Goal: Information Seeking & Learning: Learn about a topic

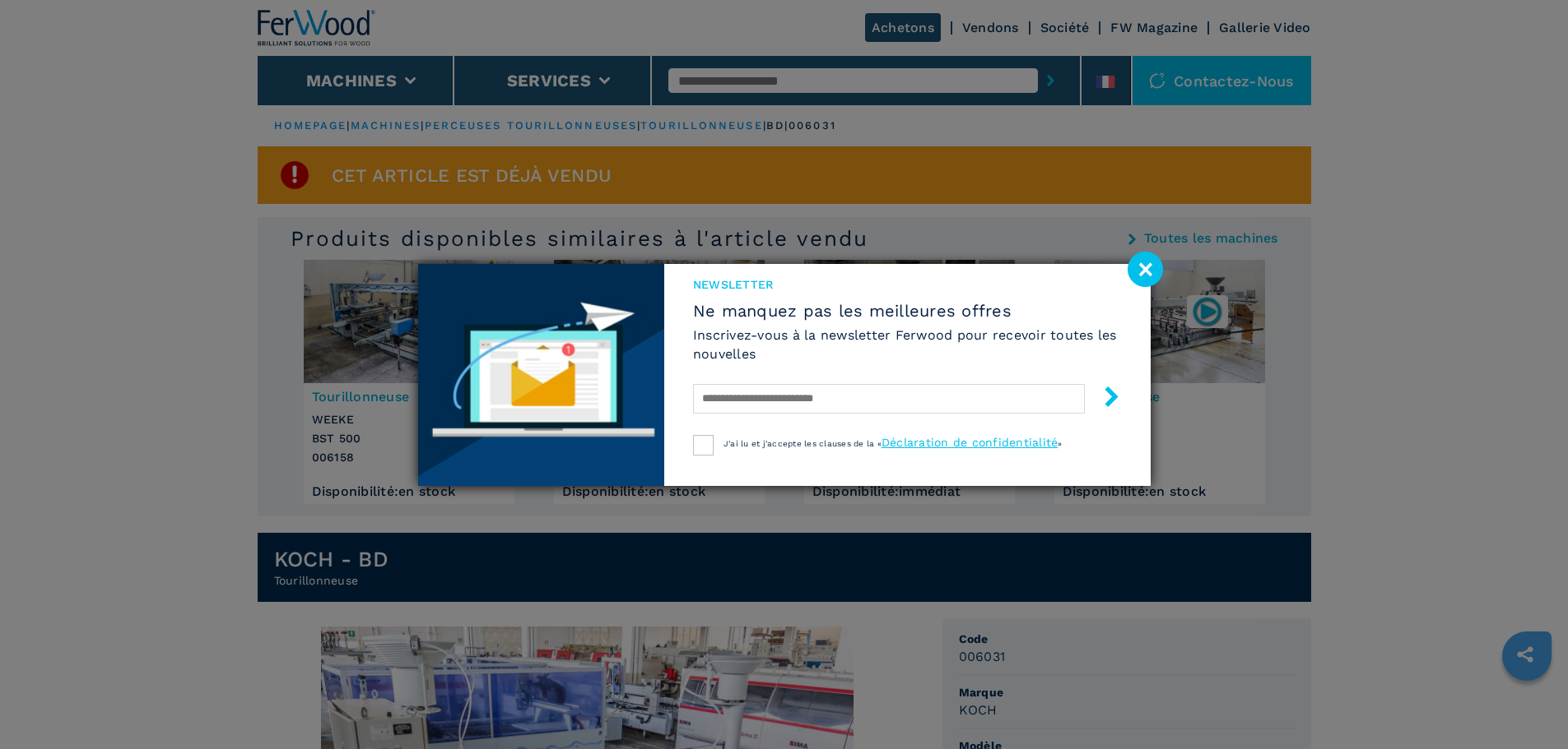
click at [1147, 268] on image at bounding box center [1145, 269] width 35 height 35
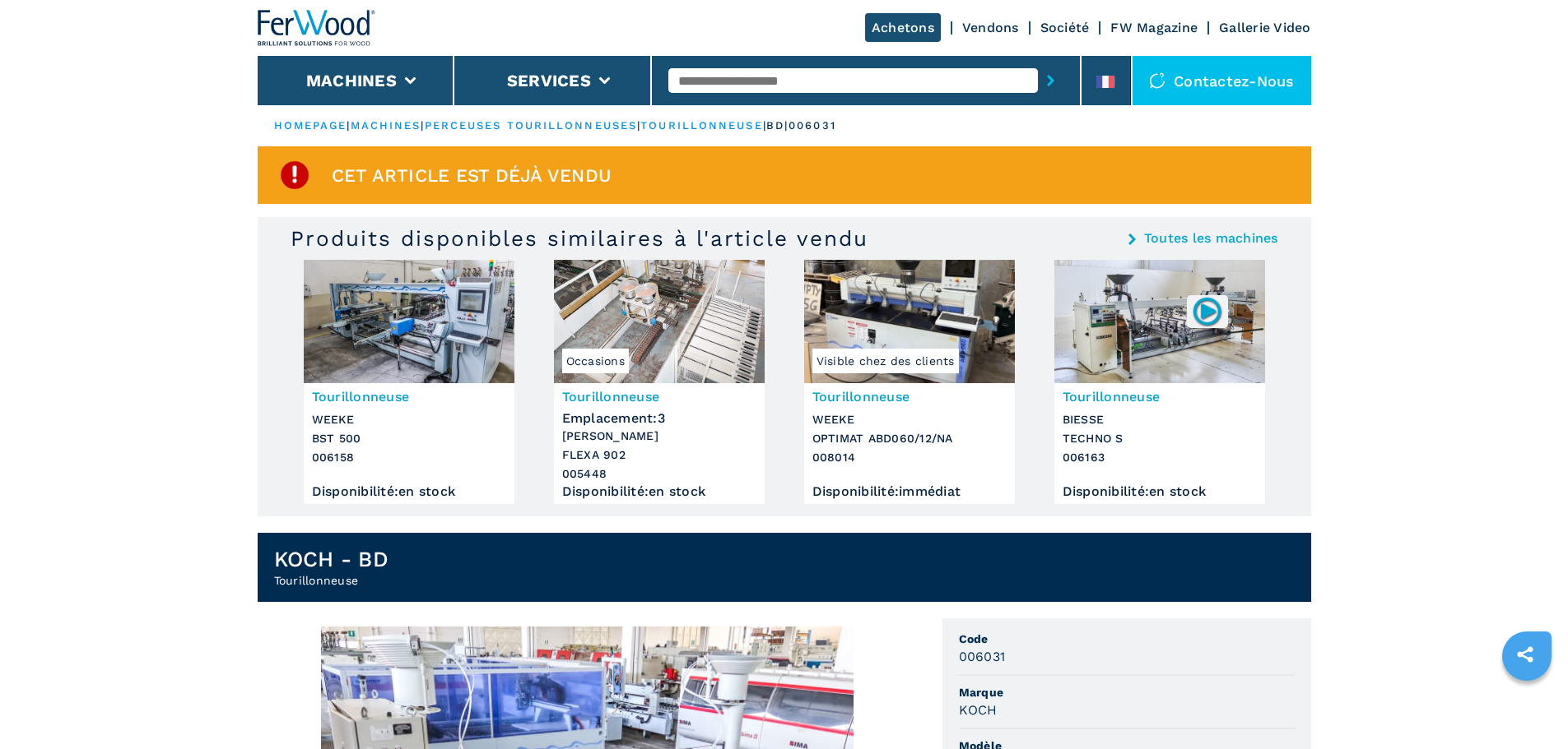
click at [875, 397] on h3 "Tourillonneuse" at bounding box center [909, 397] width 194 height 18
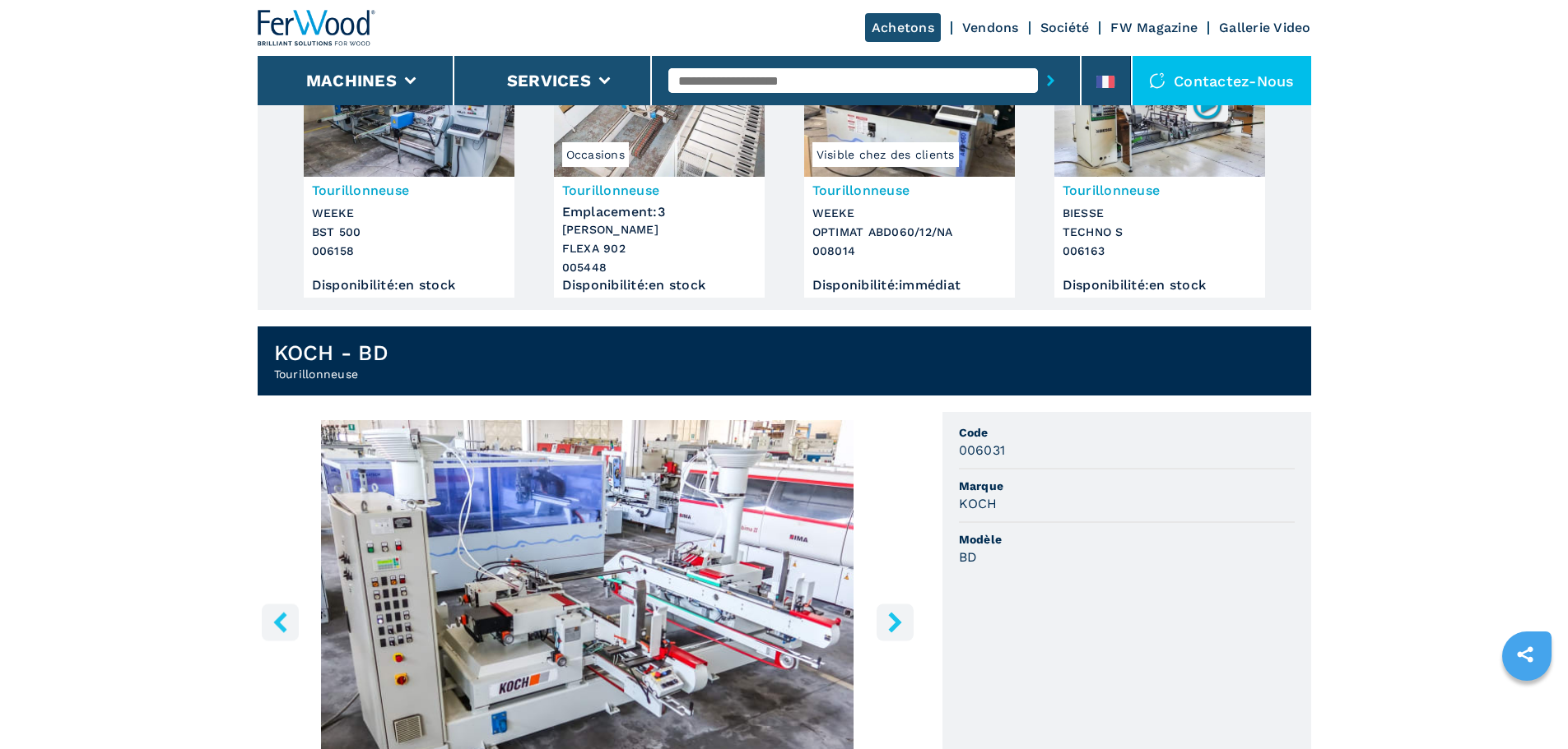
scroll to position [247, 0]
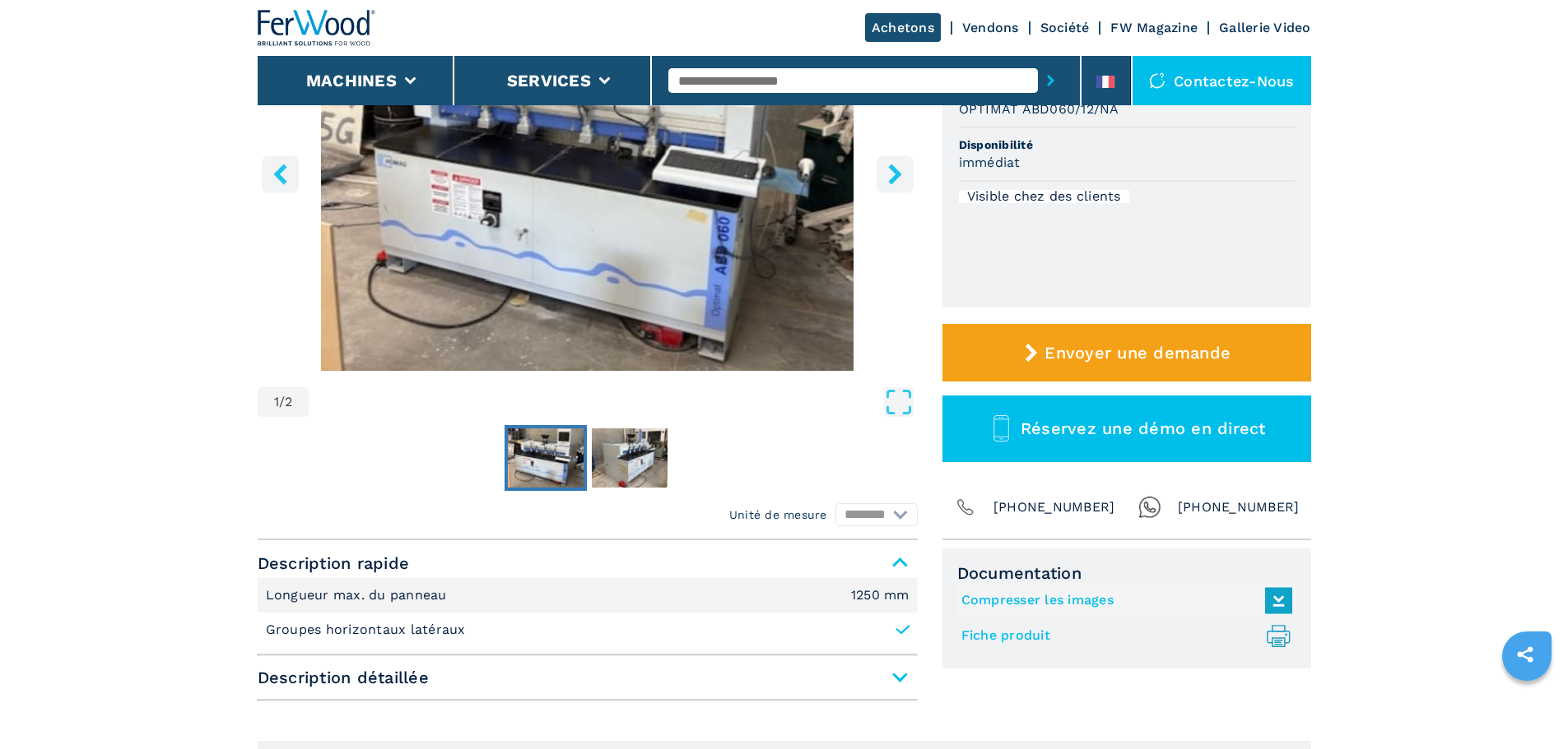
scroll to position [247, 0]
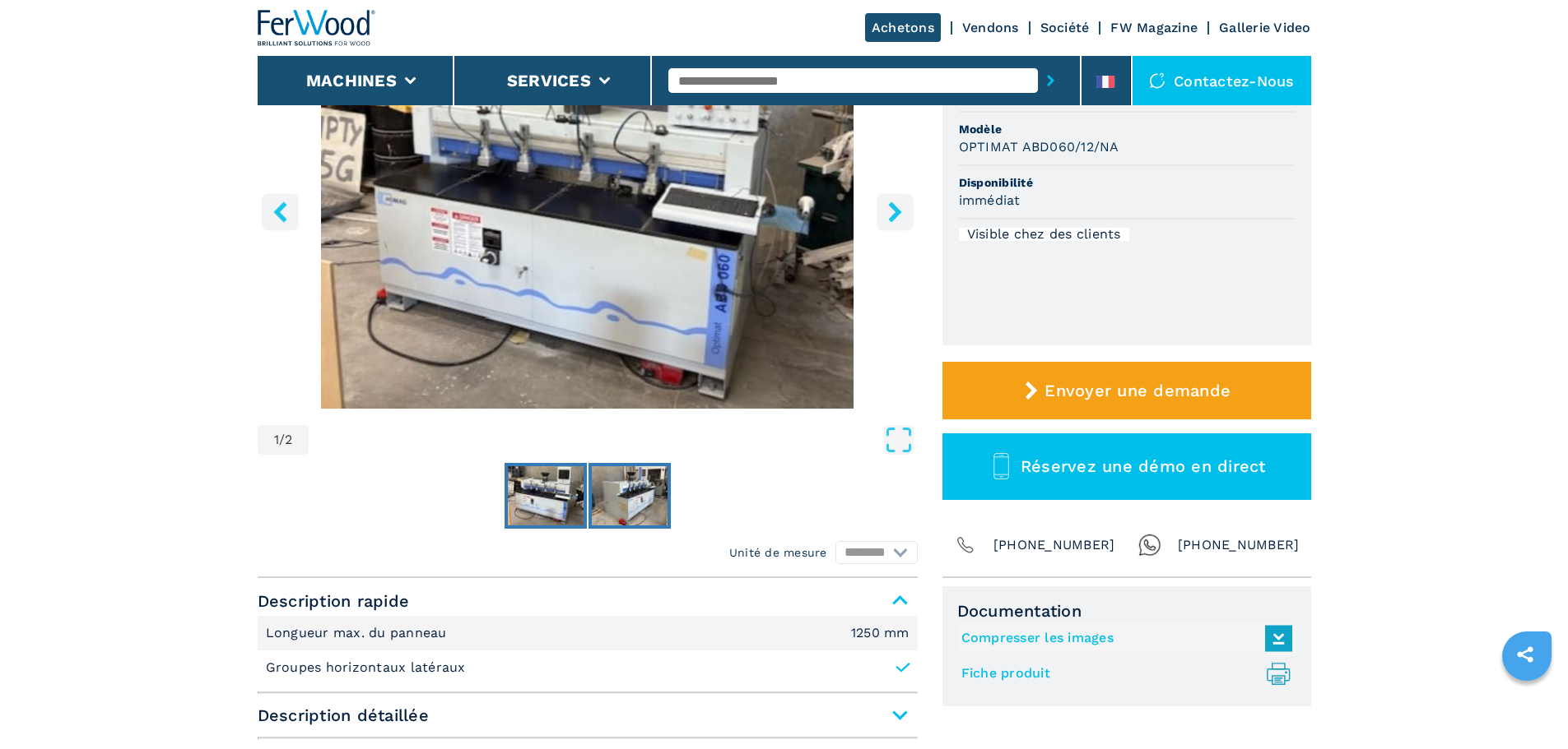
click at [642, 503] on img "Go to Slide 2" at bounding box center [630, 496] width 76 height 59
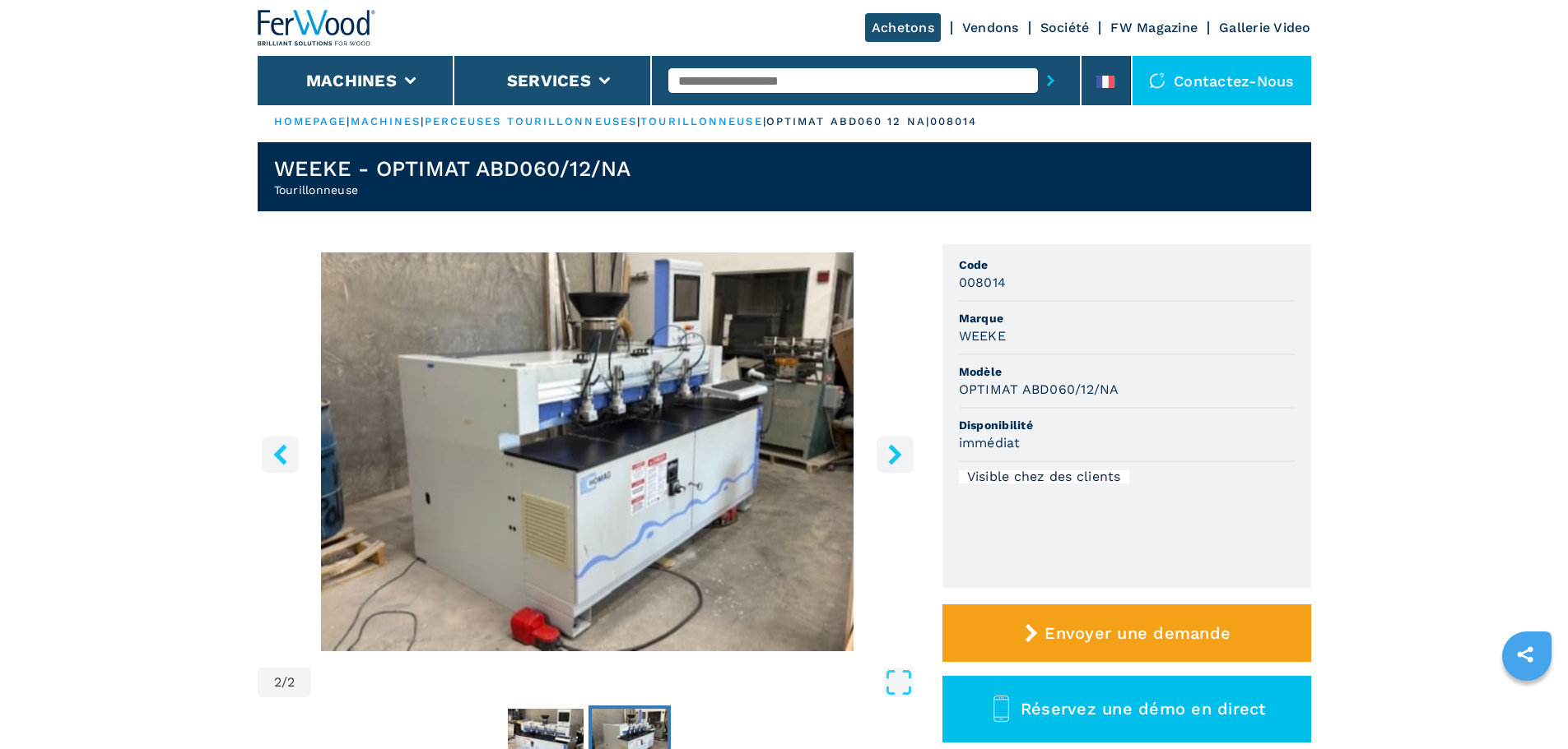
scroll to position [0, 0]
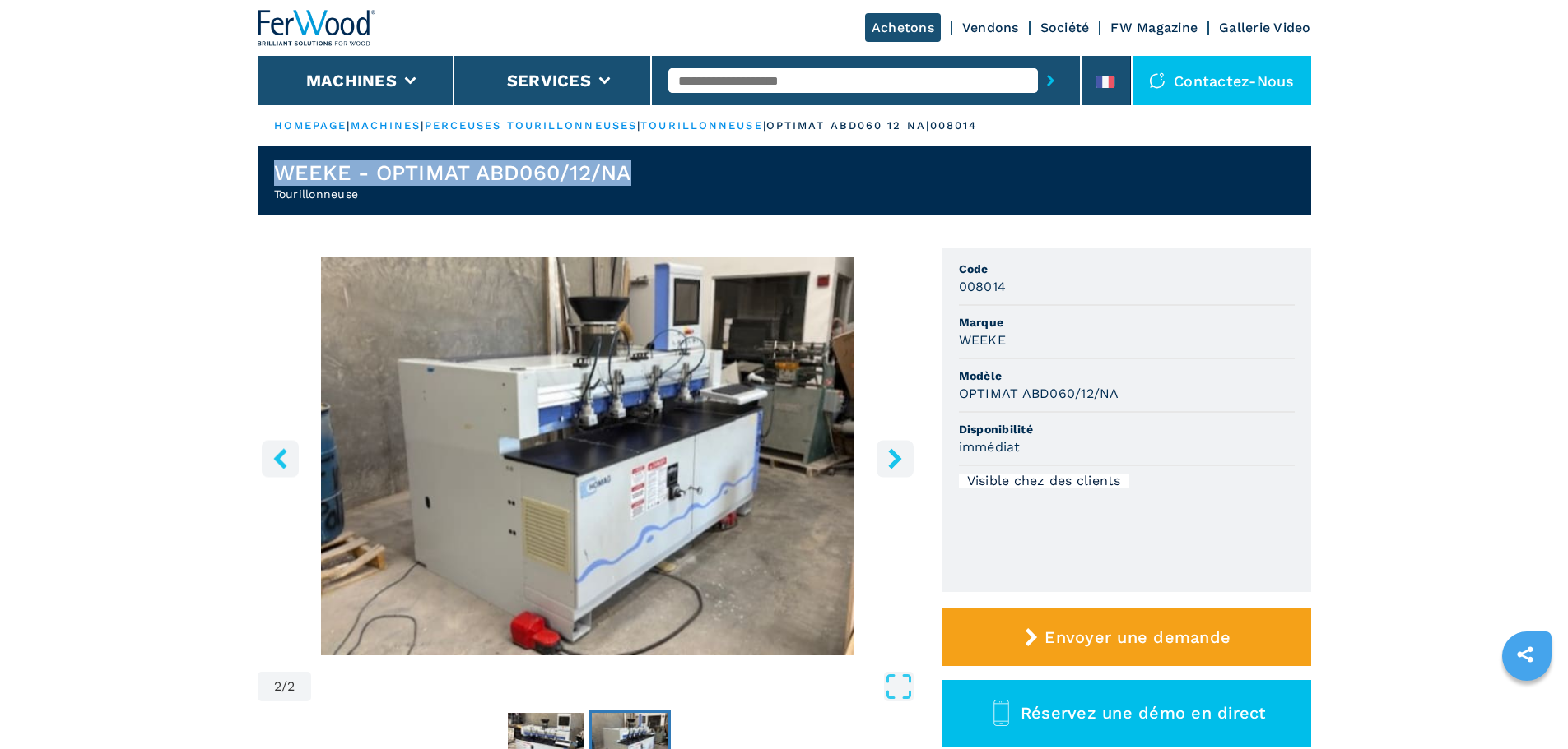
drag, startPoint x: 274, startPoint y: 174, endPoint x: 649, endPoint y: 175, distance: 375.0
click at [649, 175] on header "WEEKE - OPTIMAT ABD060/12/NA Tourillonneuse" at bounding box center [784, 180] width 1054 height 69
copy h1 "WEEKE - OPTIMAT ABD060/12/NA"
